Goal: Task Accomplishment & Management: Use online tool/utility

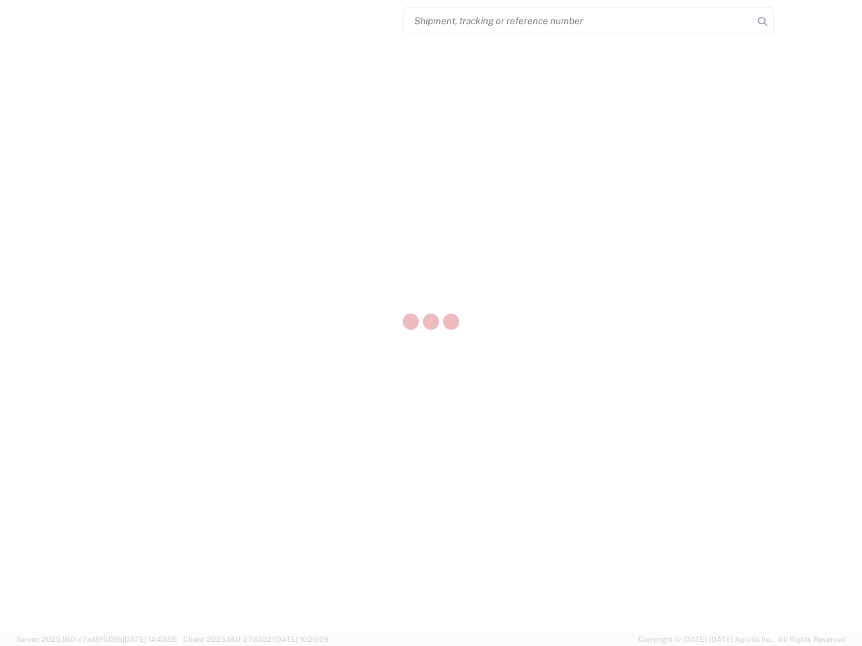
select select "US"
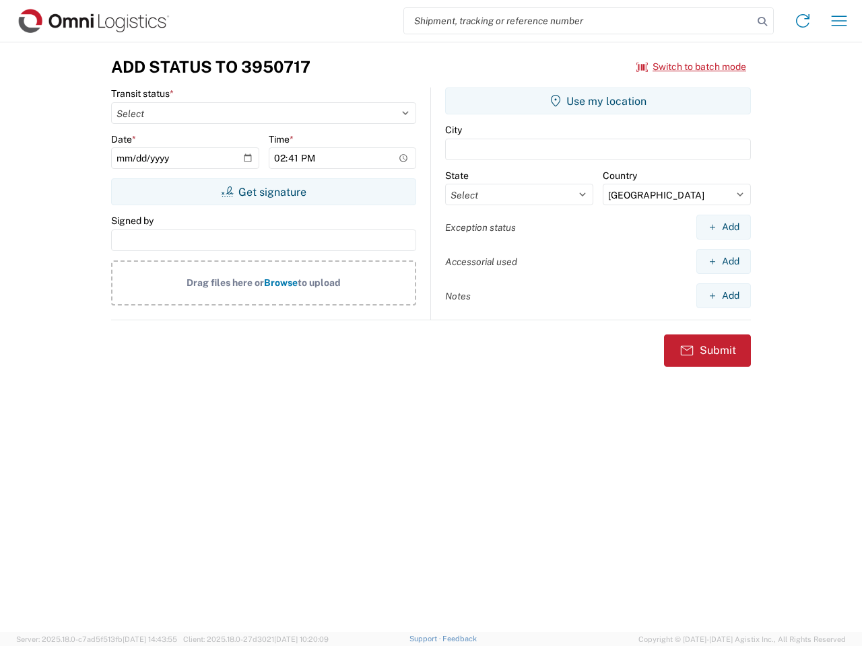
click at [578, 21] on input "search" at bounding box center [578, 21] width 349 height 26
click at [762, 22] on icon at bounding box center [762, 21] width 19 height 19
click at [802, 21] on icon at bounding box center [803, 21] width 22 height 22
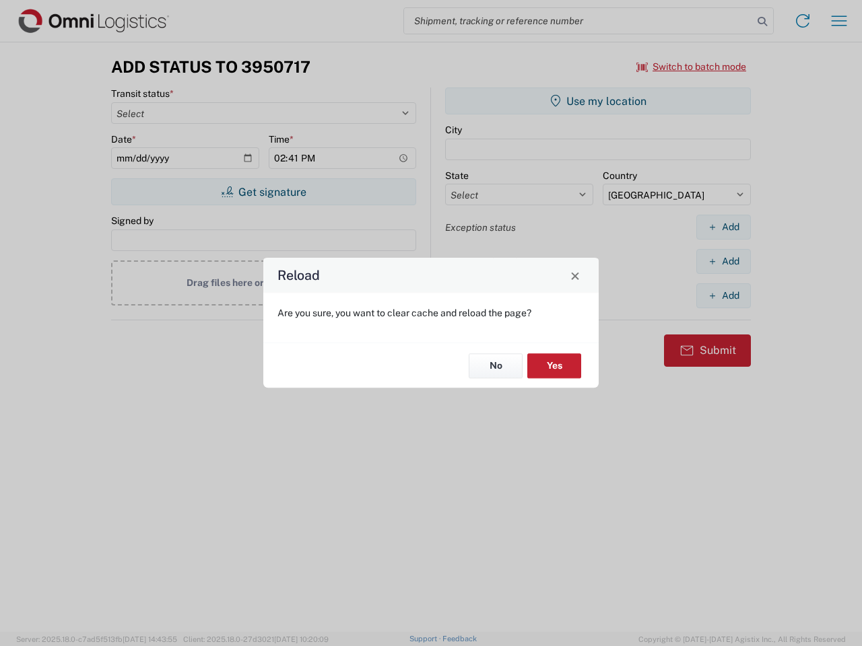
click at [839, 21] on div "Reload Are you sure, you want to clear cache and reload the page? No Yes" at bounding box center [431, 323] width 862 height 646
click at [691, 67] on div "Reload Are you sure, you want to clear cache and reload the page? No Yes" at bounding box center [431, 323] width 862 height 646
click at [263, 192] on div "Reload Are you sure, you want to clear cache and reload the page? No Yes" at bounding box center [431, 323] width 862 height 646
click at [598, 101] on div "Reload Are you sure, you want to clear cache and reload the page? No Yes" at bounding box center [431, 323] width 862 height 646
click at [723, 227] on div "Reload Are you sure, you want to clear cache and reload the page? No Yes" at bounding box center [431, 323] width 862 height 646
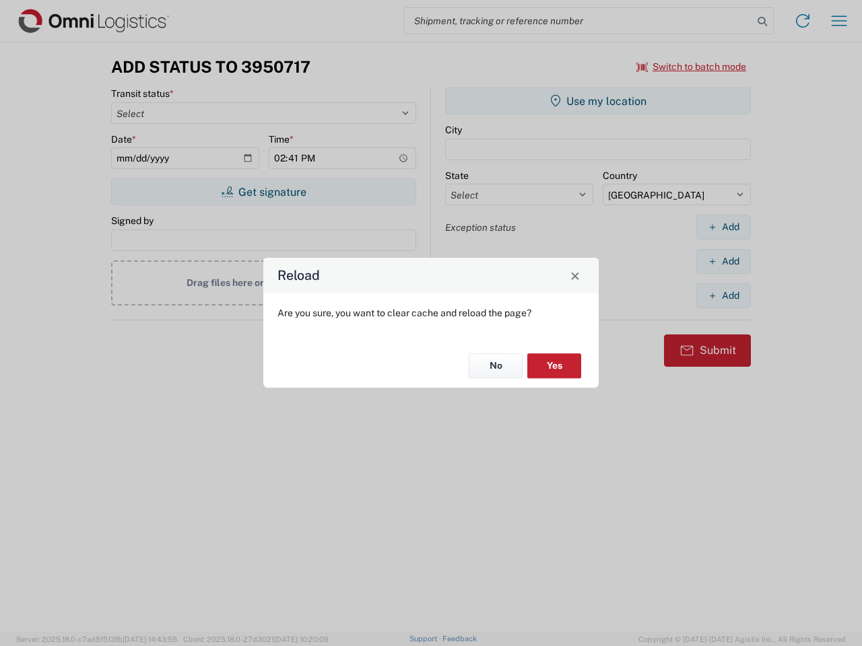
click at [723, 261] on div "Reload Are you sure, you want to clear cache and reload the page? No Yes" at bounding box center [431, 323] width 862 height 646
click at [723, 296] on div "Reload Are you sure, you want to clear cache and reload the page? No Yes" at bounding box center [431, 323] width 862 height 646
